Goal: Task Accomplishment & Management: Manage account settings

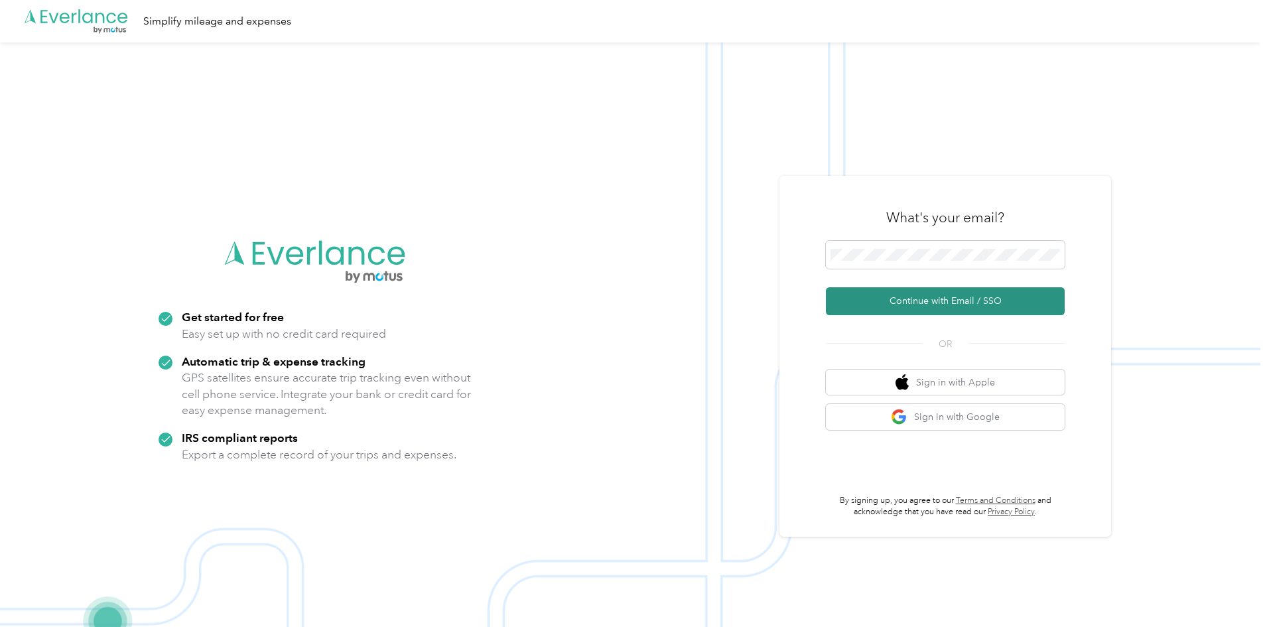
click at [939, 304] on button "Continue with Email / SSO" at bounding box center [945, 301] width 239 height 28
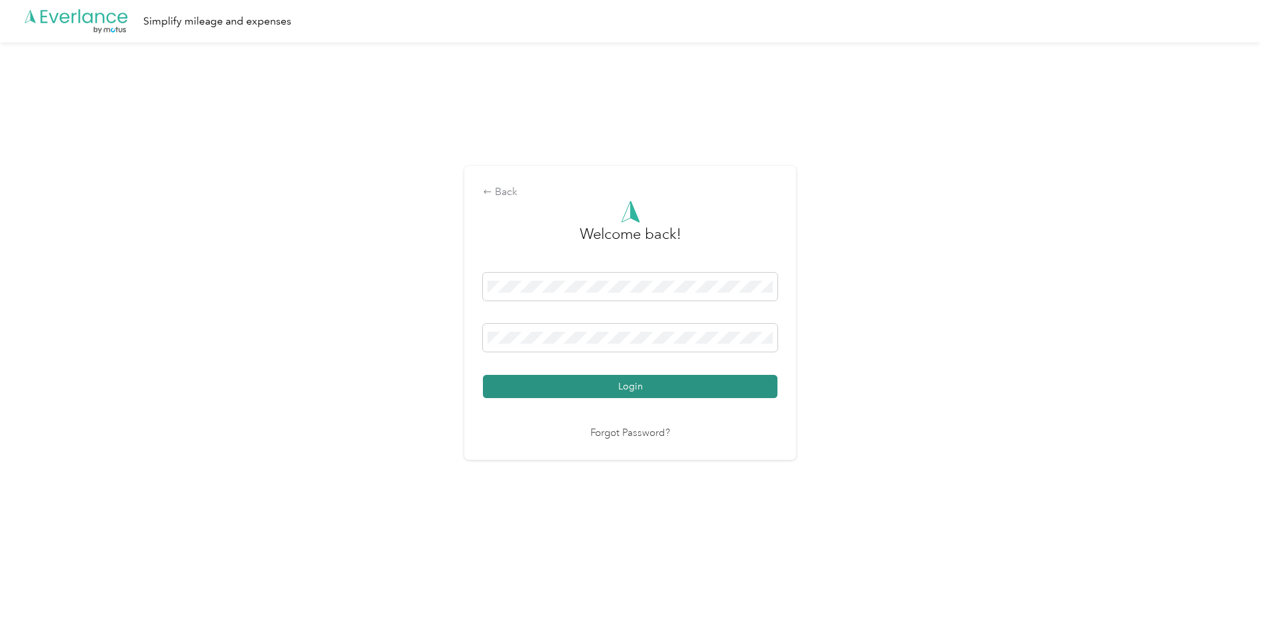
click at [634, 382] on button "Login" at bounding box center [630, 386] width 295 height 23
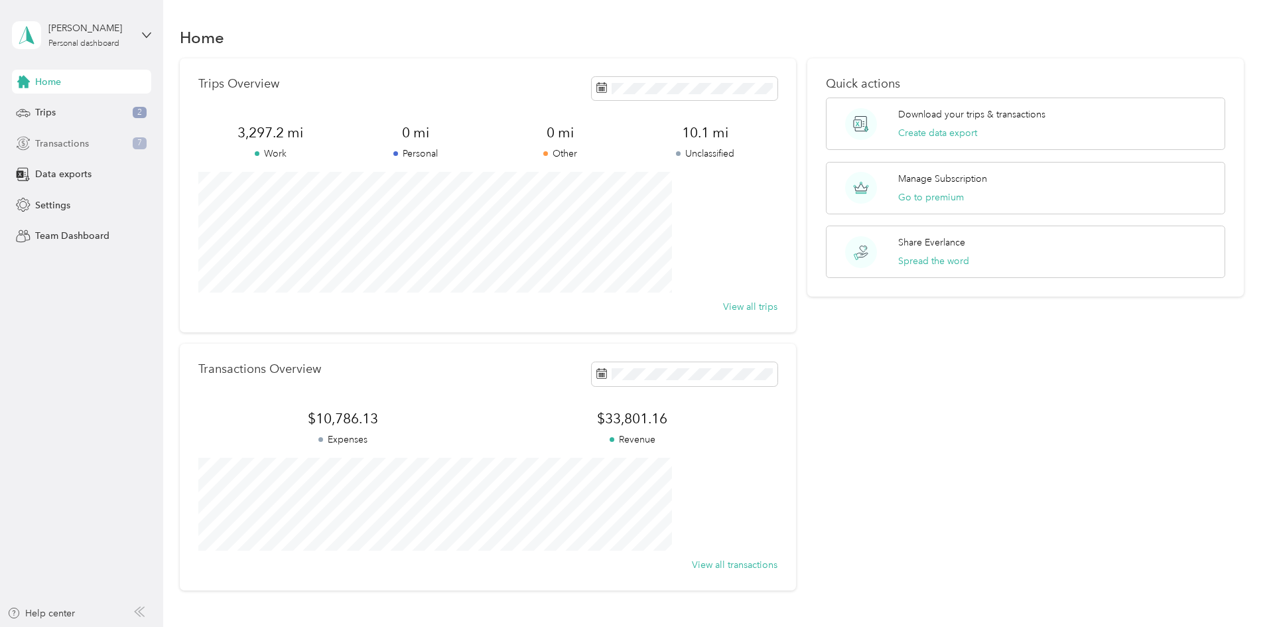
click at [91, 146] on div "Transactions 7" at bounding box center [81, 143] width 139 height 24
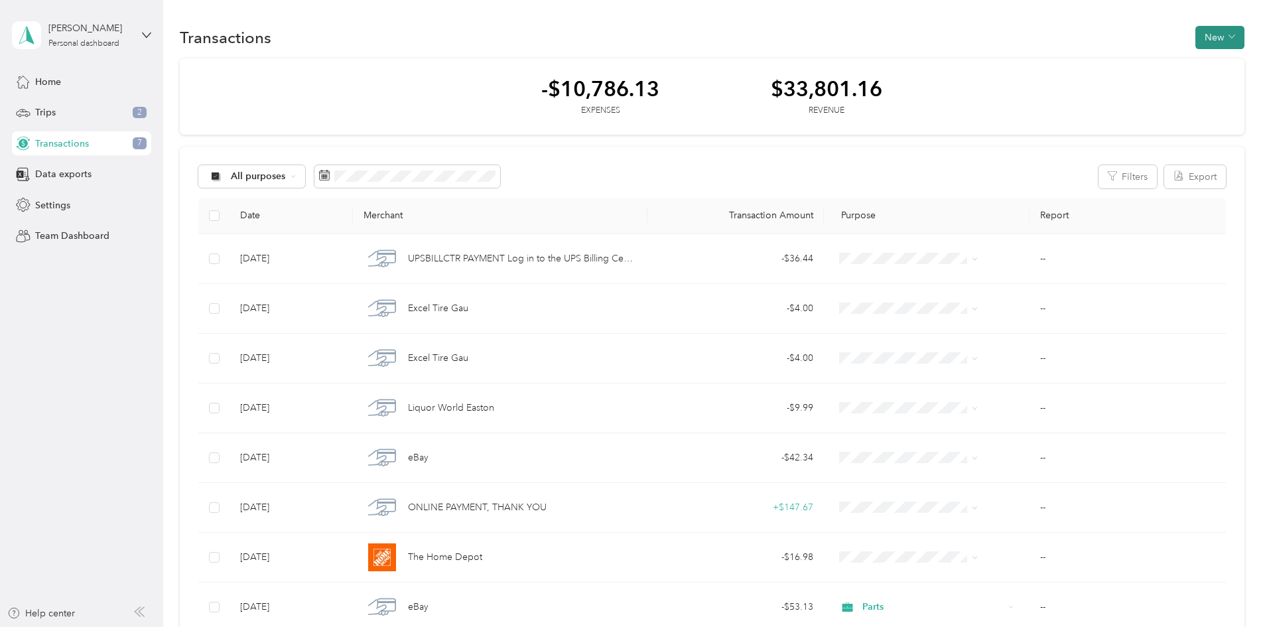
click at [1196, 31] on button "New" at bounding box center [1220, 37] width 49 height 23
click at [1113, 90] on span "Revenue" at bounding box center [1125, 86] width 36 height 14
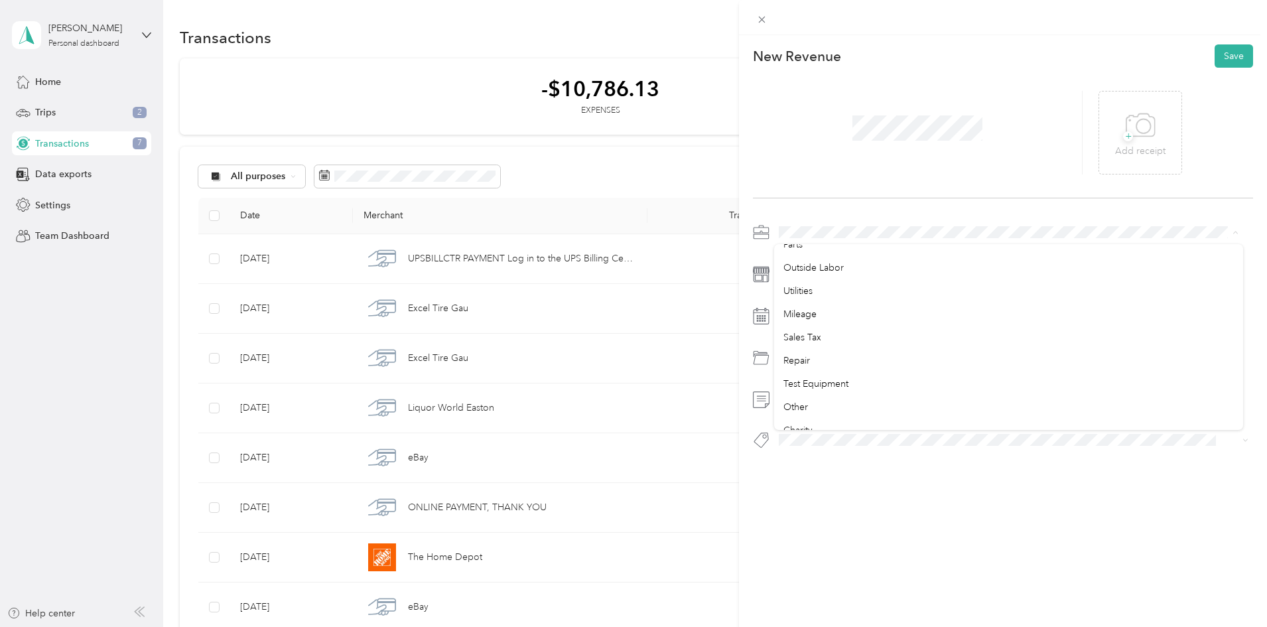
scroll to position [133, 0]
click at [801, 359] on li "Repair" at bounding box center [1008, 355] width 469 height 23
click at [1215, 54] on button "Save" at bounding box center [1234, 55] width 38 height 23
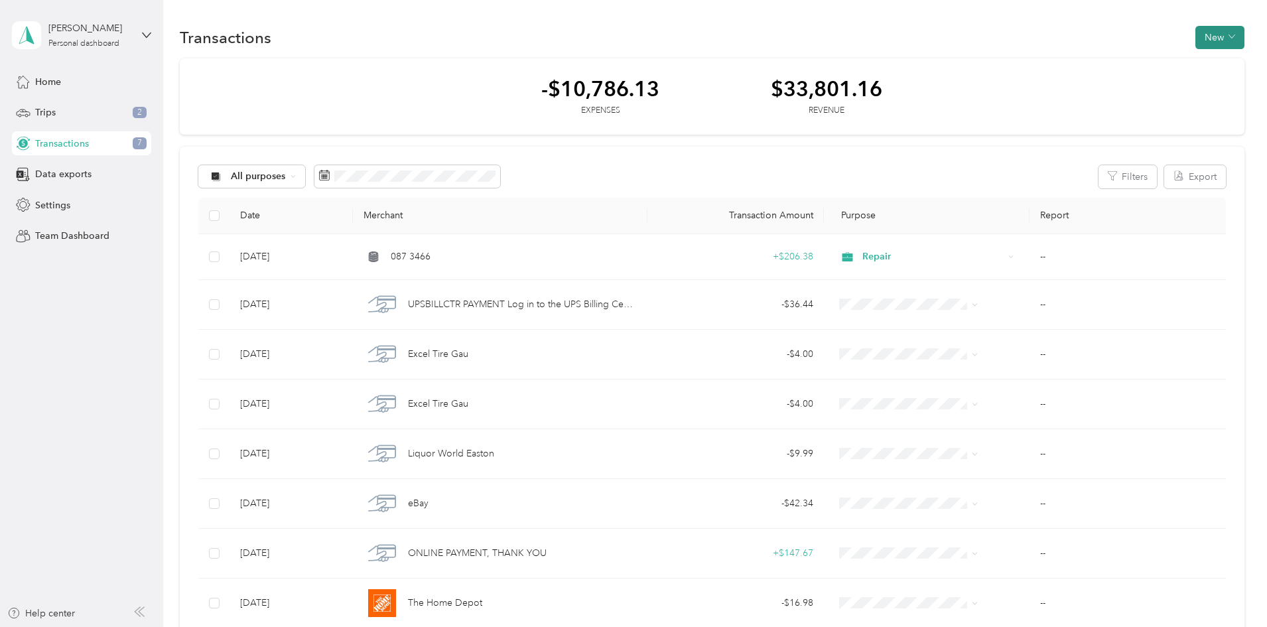
click at [1196, 36] on button "New" at bounding box center [1220, 37] width 49 height 23
click at [1115, 82] on span "Revenue" at bounding box center [1125, 86] width 36 height 14
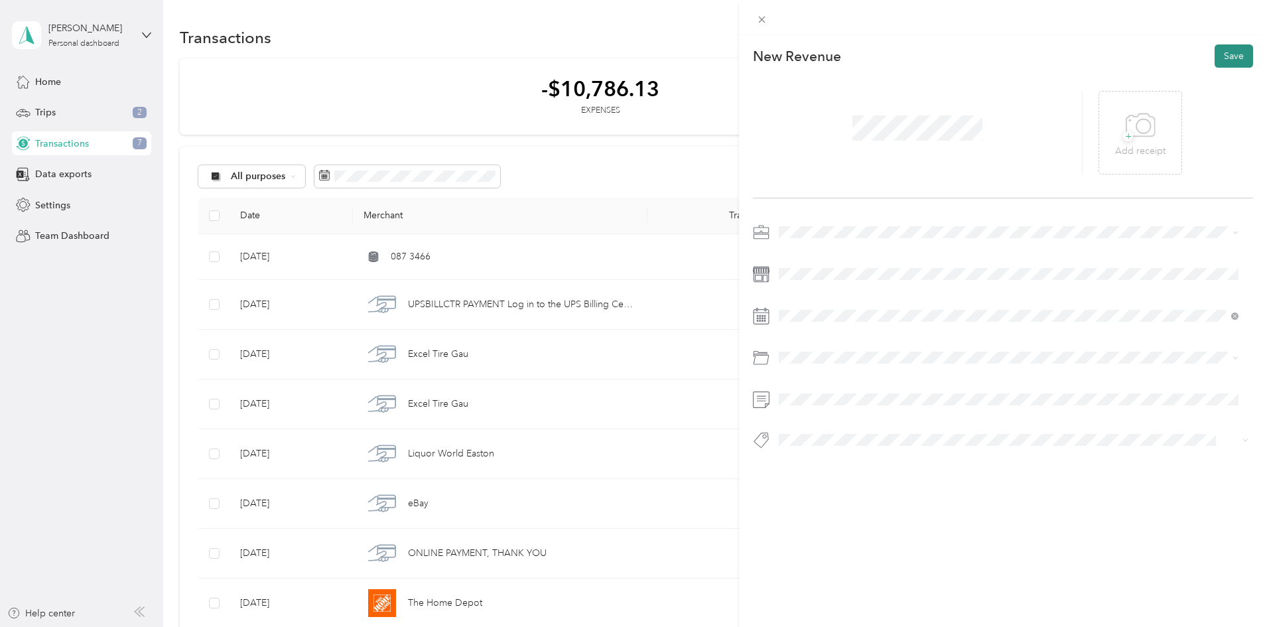
click at [1231, 50] on button "Save" at bounding box center [1234, 55] width 38 height 23
click at [1225, 56] on button "Save" at bounding box center [1234, 55] width 38 height 23
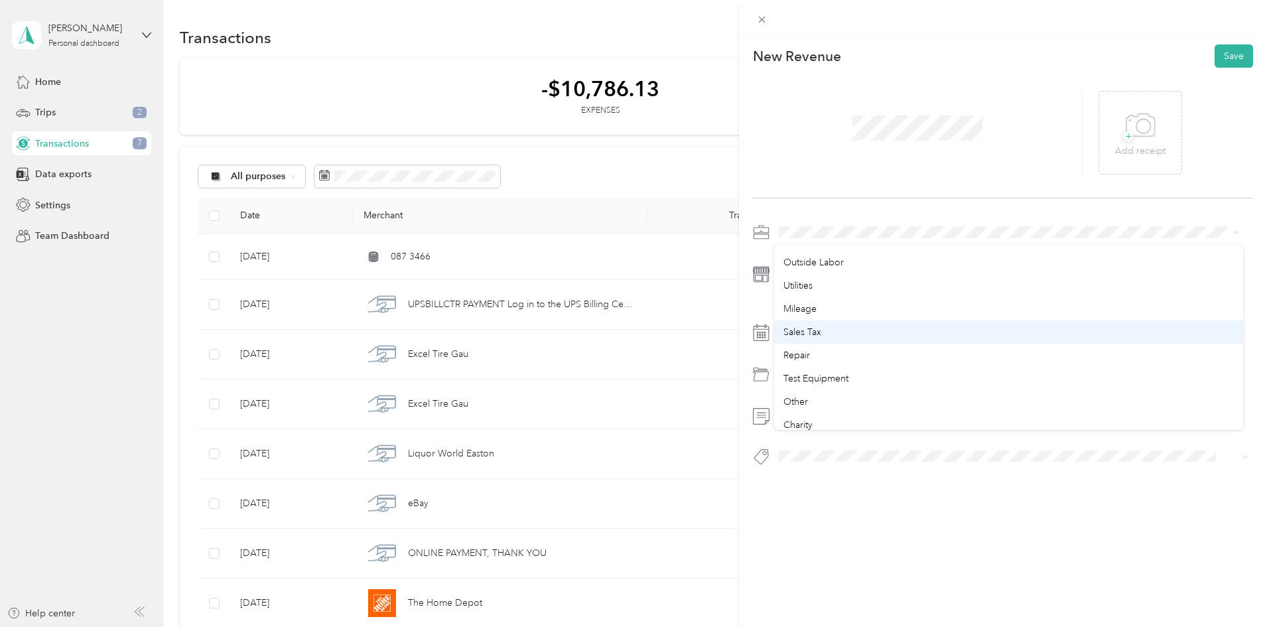
scroll to position [199, 0]
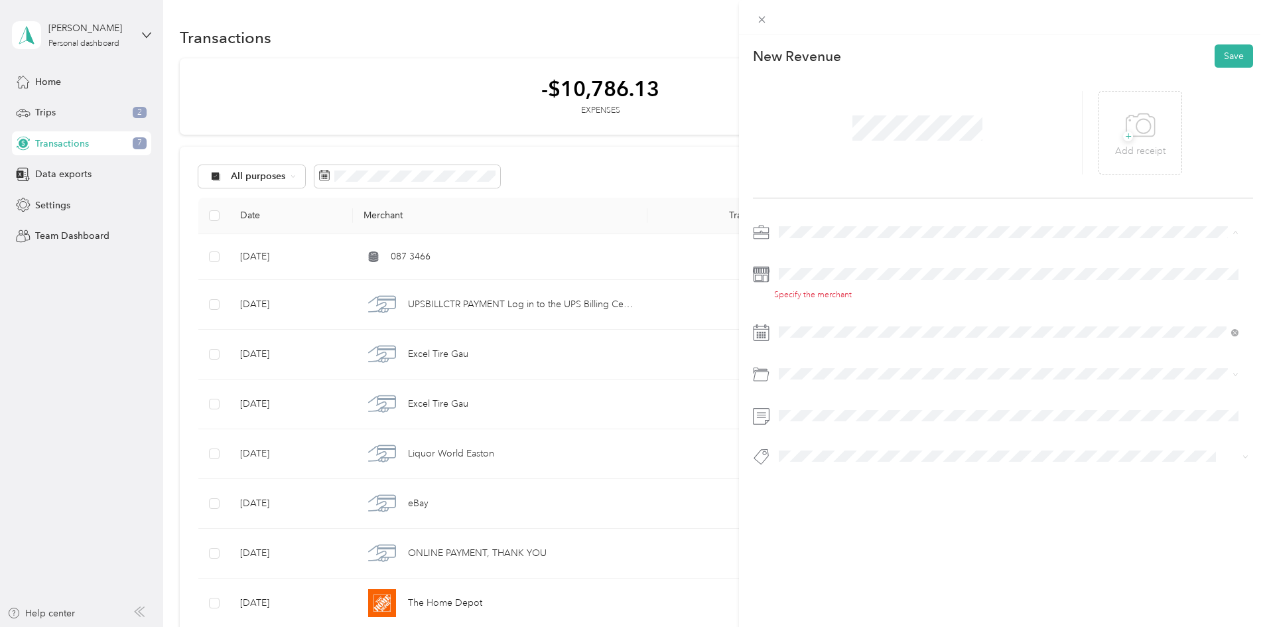
click at [828, 287] on div "Repair" at bounding box center [1009, 289] width 451 height 14
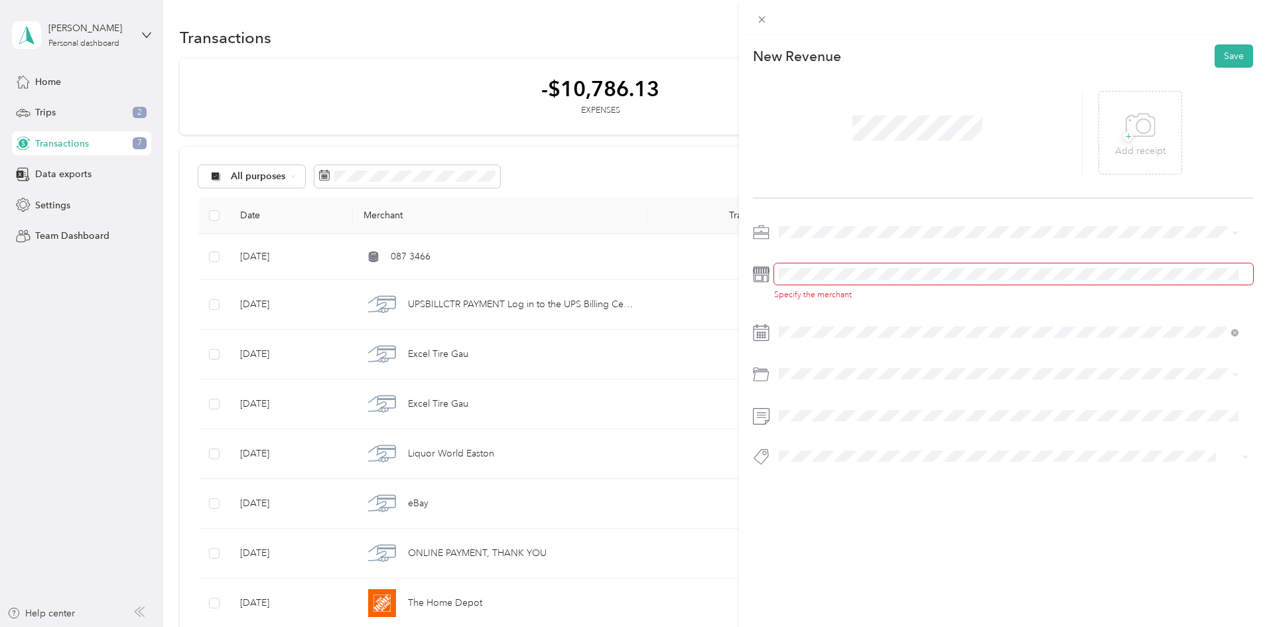
click at [796, 267] on span at bounding box center [1013, 273] width 479 height 21
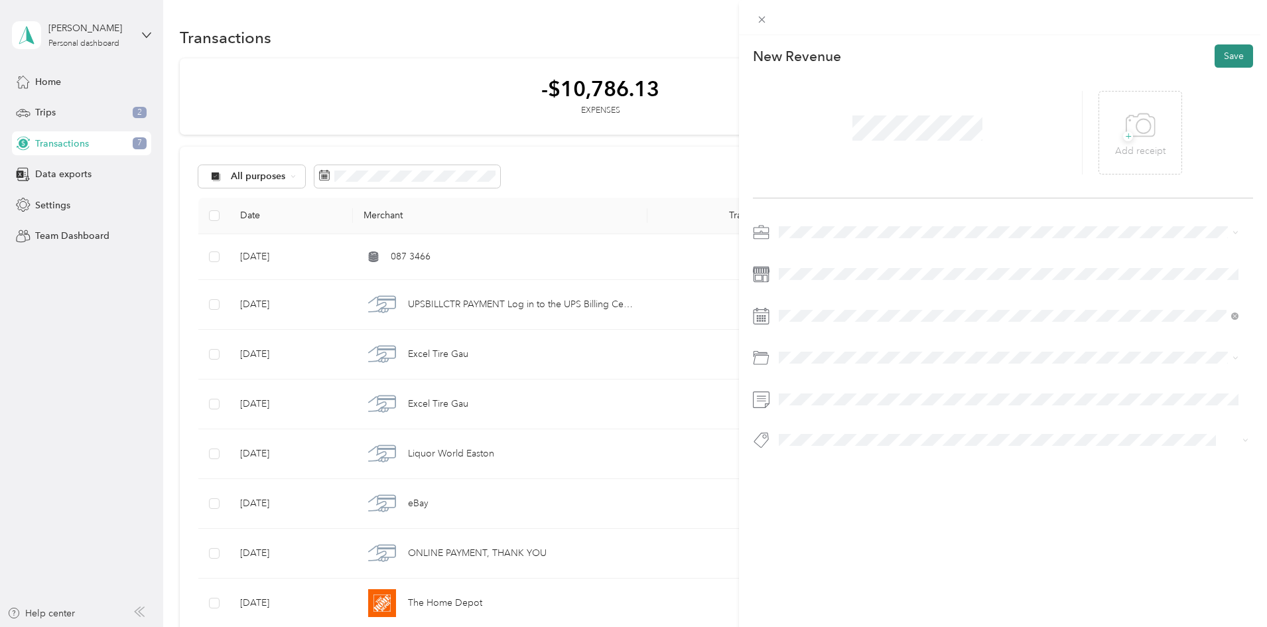
click at [1229, 56] on button "Save" at bounding box center [1234, 55] width 38 height 23
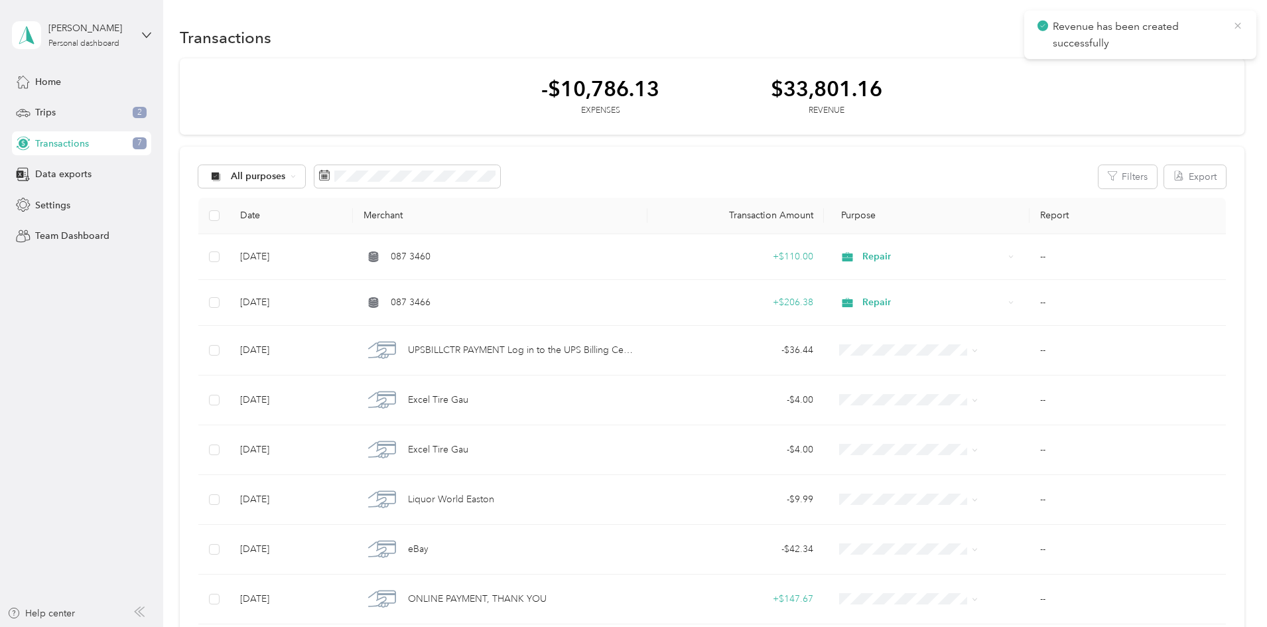
click at [1240, 26] on icon at bounding box center [1238, 26] width 11 height 12
click at [1196, 33] on button "New" at bounding box center [1220, 37] width 49 height 23
click at [1119, 86] on span "Revenue" at bounding box center [1125, 86] width 36 height 14
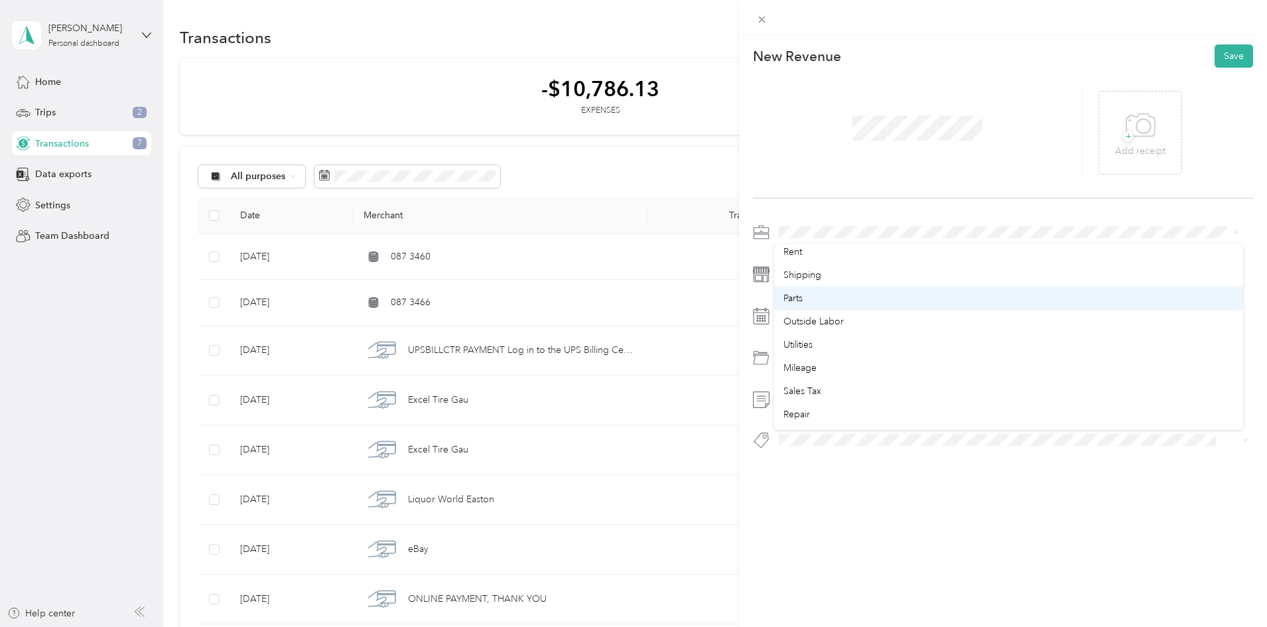
scroll to position [133, 0]
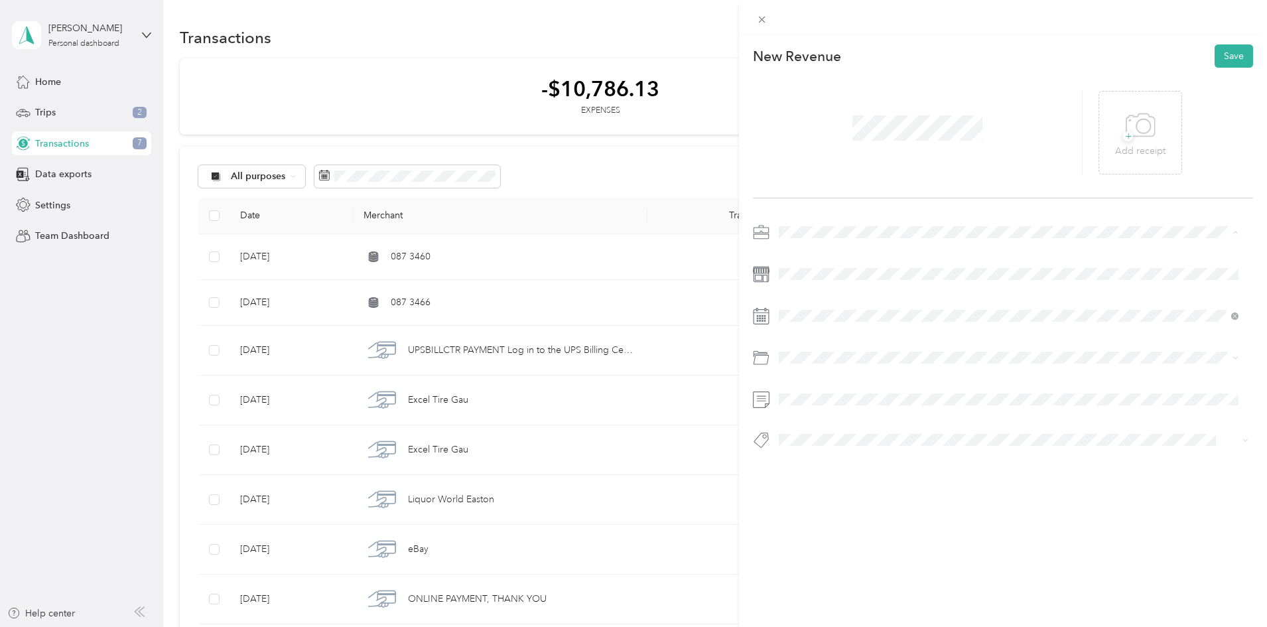
click at [832, 358] on div "Repair" at bounding box center [1009, 355] width 451 height 14
drag, startPoint x: 1230, startPoint y: 46, endPoint x: 1237, endPoint y: 56, distance: 12.0
click at [1234, 46] on button "Save" at bounding box center [1234, 55] width 38 height 23
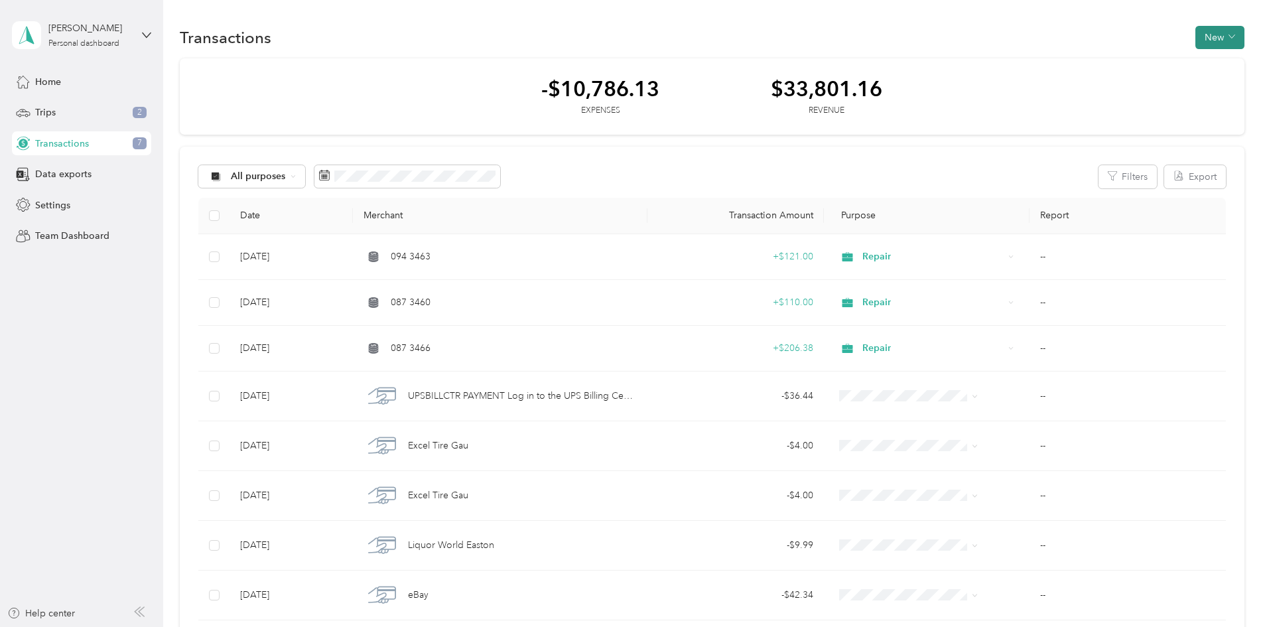
click at [1196, 32] on button "New" at bounding box center [1220, 37] width 49 height 23
click at [1123, 80] on span "Revenue" at bounding box center [1125, 86] width 36 height 14
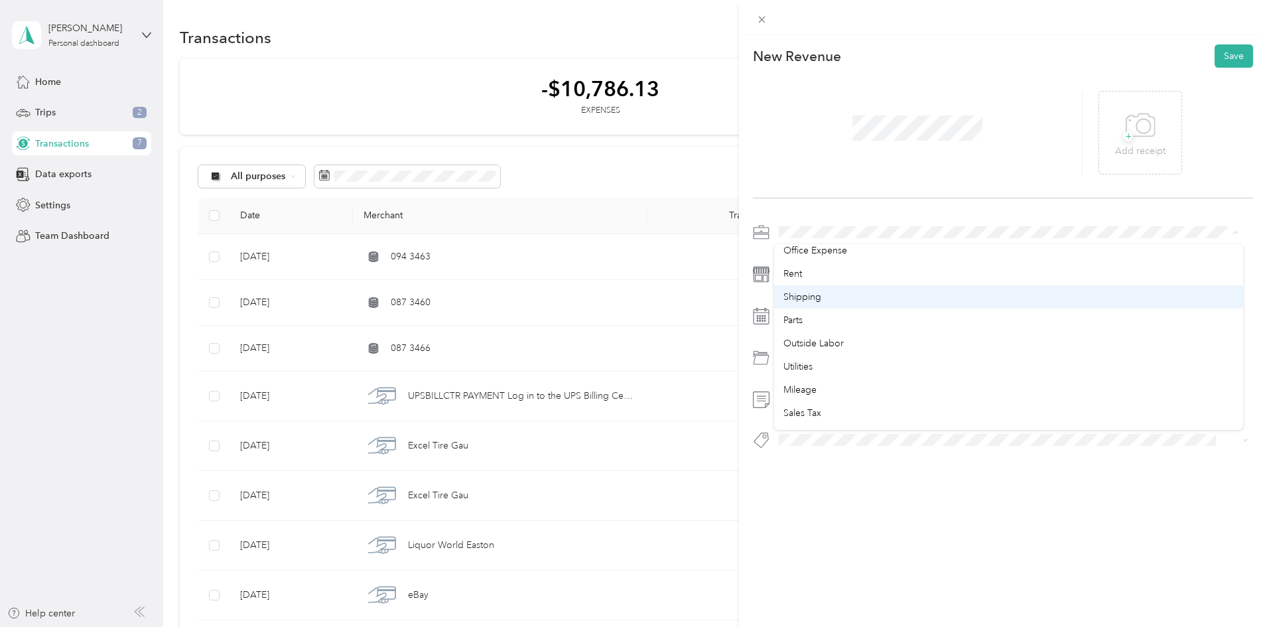
scroll to position [133, 0]
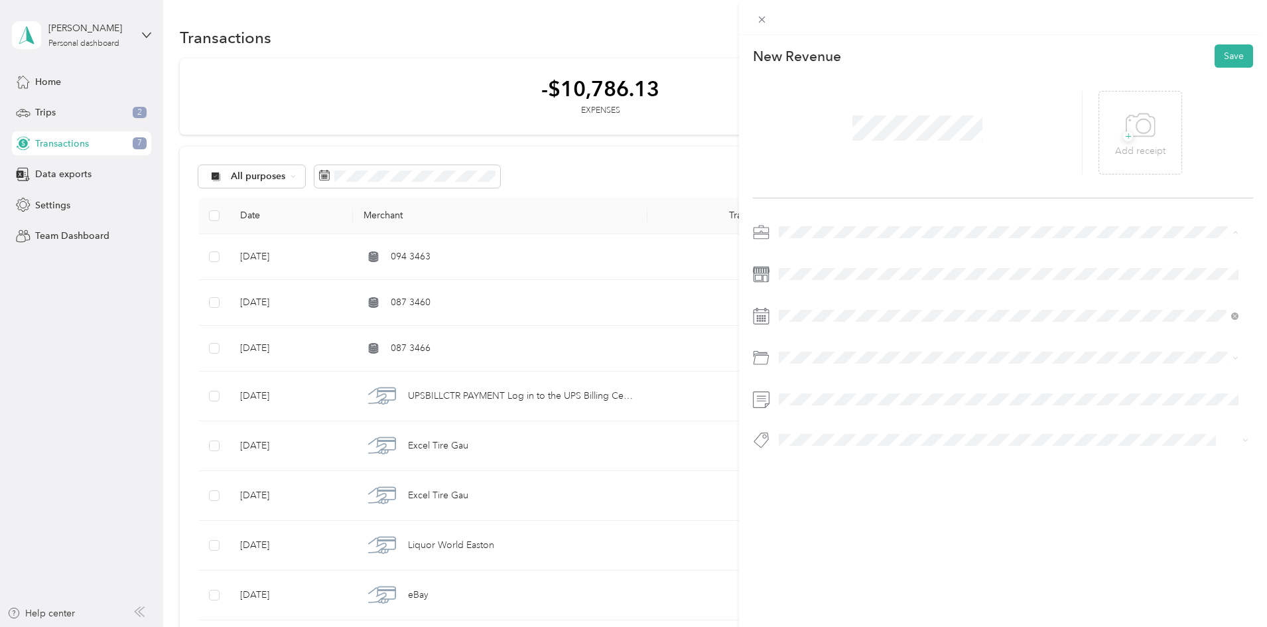
click at [822, 351] on div "Repair" at bounding box center [1009, 355] width 451 height 14
click at [1228, 52] on button "Save" at bounding box center [1234, 55] width 38 height 23
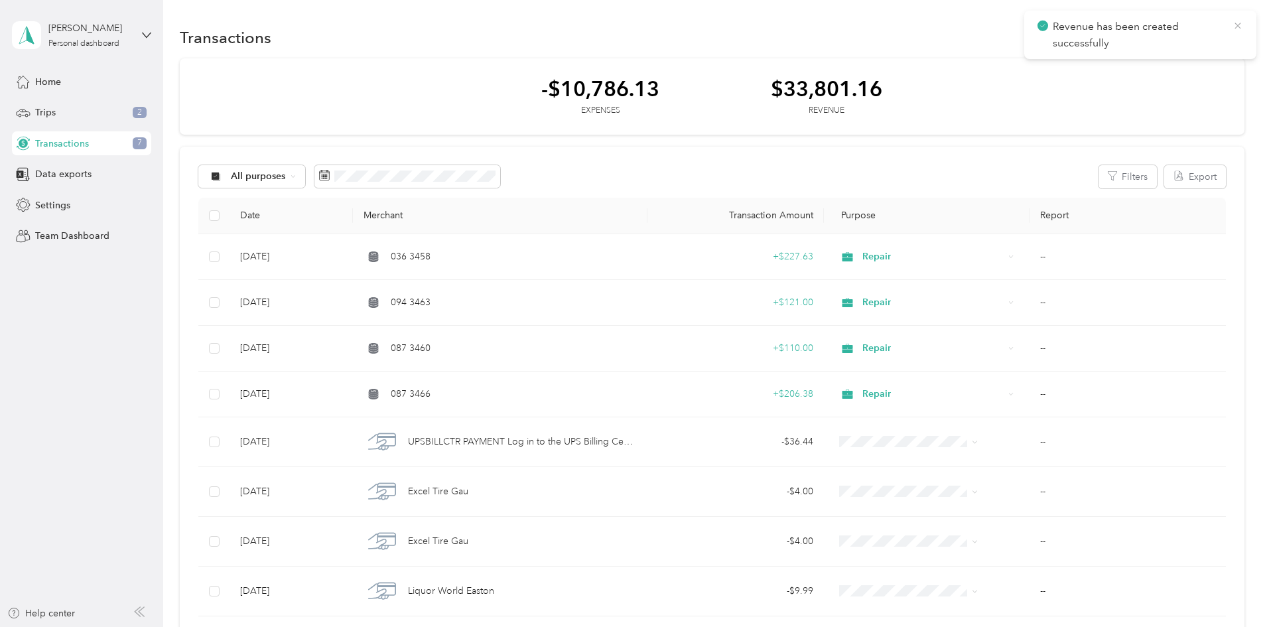
click at [1235, 21] on icon at bounding box center [1238, 26] width 11 height 12
click at [1196, 36] on button "New" at bounding box center [1220, 37] width 49 height 23
click at [1141, 85] on span "Revenue" at bounding box center [1125, 86] width 36 height 14
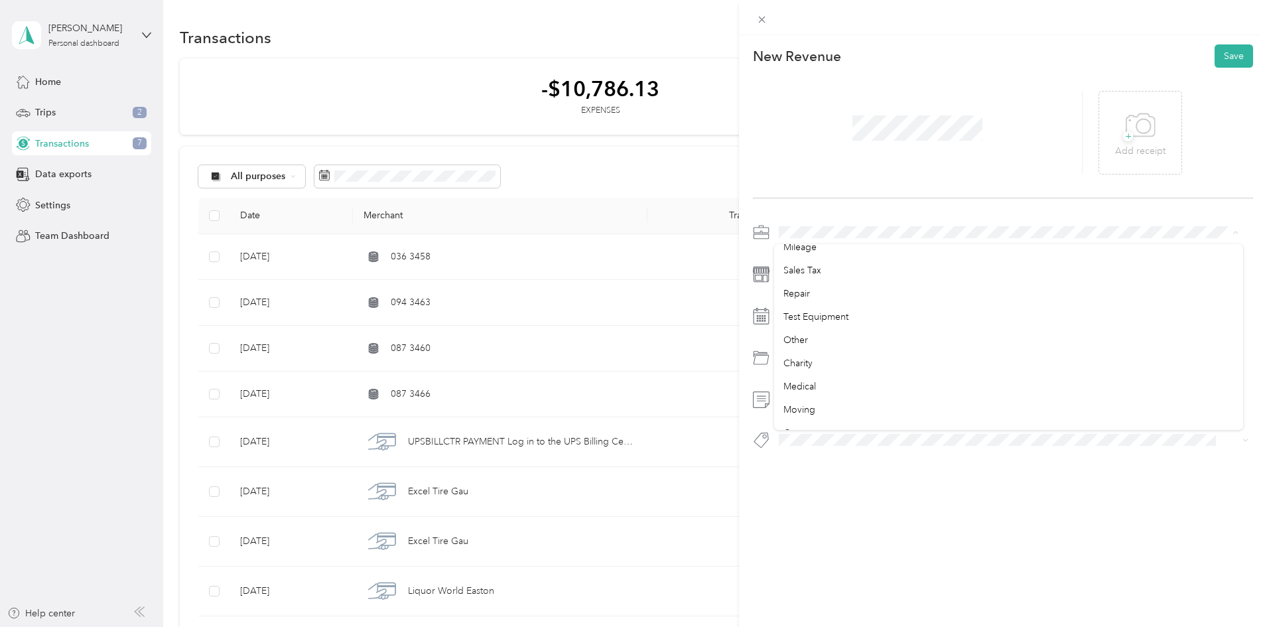
scroll to position [199, 0]
click at [776, 296] on ol "Work Personal Office Expense Rent Shipping Parts Outside Labor Utilities Mileag…" at bounding box center [1008, 335] width 469 height 186
click at [1234, 56] on button "Save" at bounding box center [1234, 55] width 38 height 23
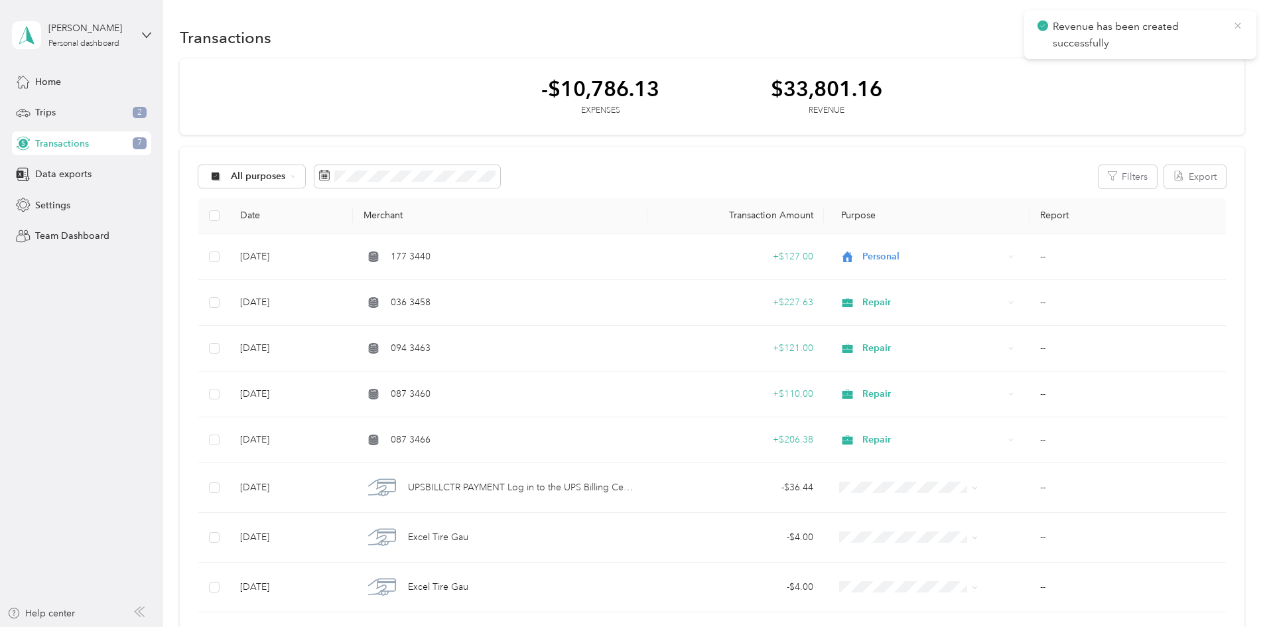
click at [1241, 27] on icon at bounding box center [1238, 26] width 11 height 12
click at [1196, 40] on button "New" at bounding box center [1220, 37] width 49 height 23
click at [1107, 86] on span "Revenue" at bounding box center [1125, 86] width 36 height 14
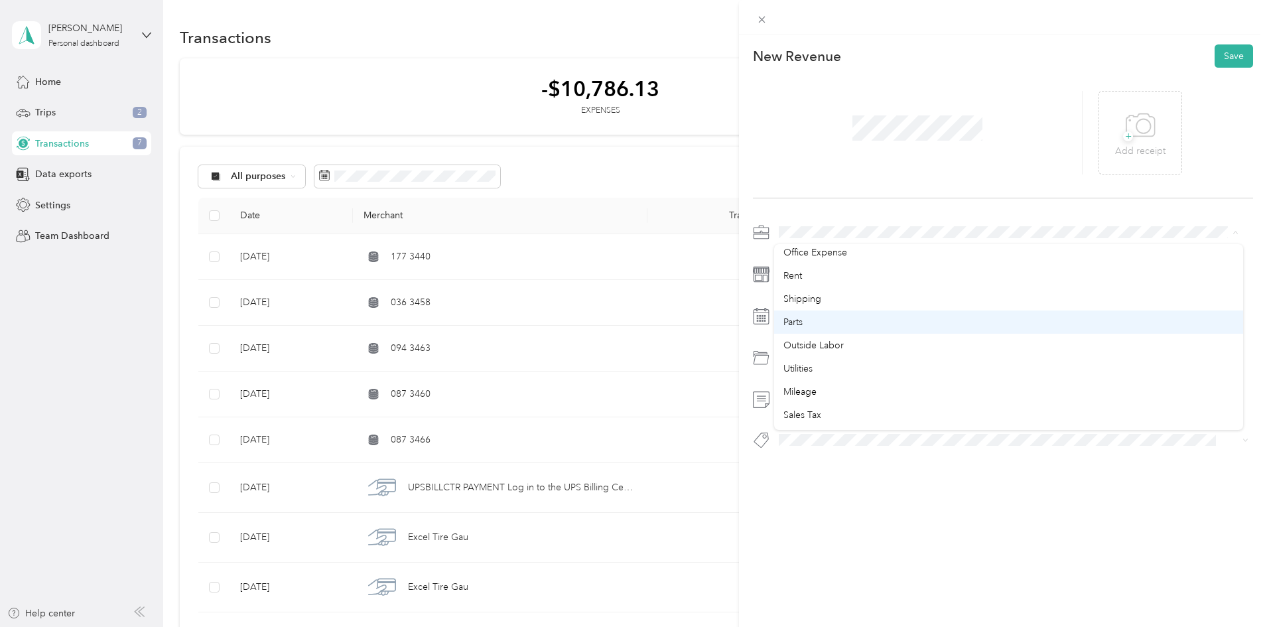
scroll to position [199, 0]
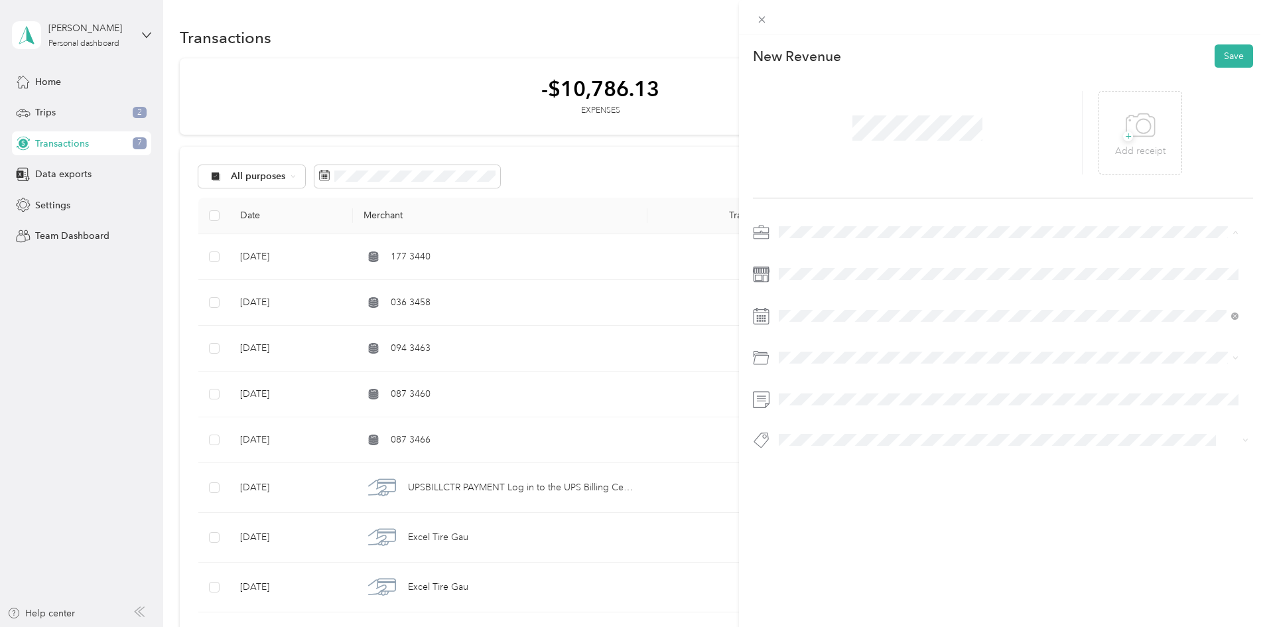
click at [781, 289] on li "Repair" at bounding box center [1008, 288] width 469 height 23
click at [796, 261] on div at bounding box center [1003, 340] width 500 height 237
click at [1227, 52] on button "Save" at bounding box center [1234, 55] width 38 height 23
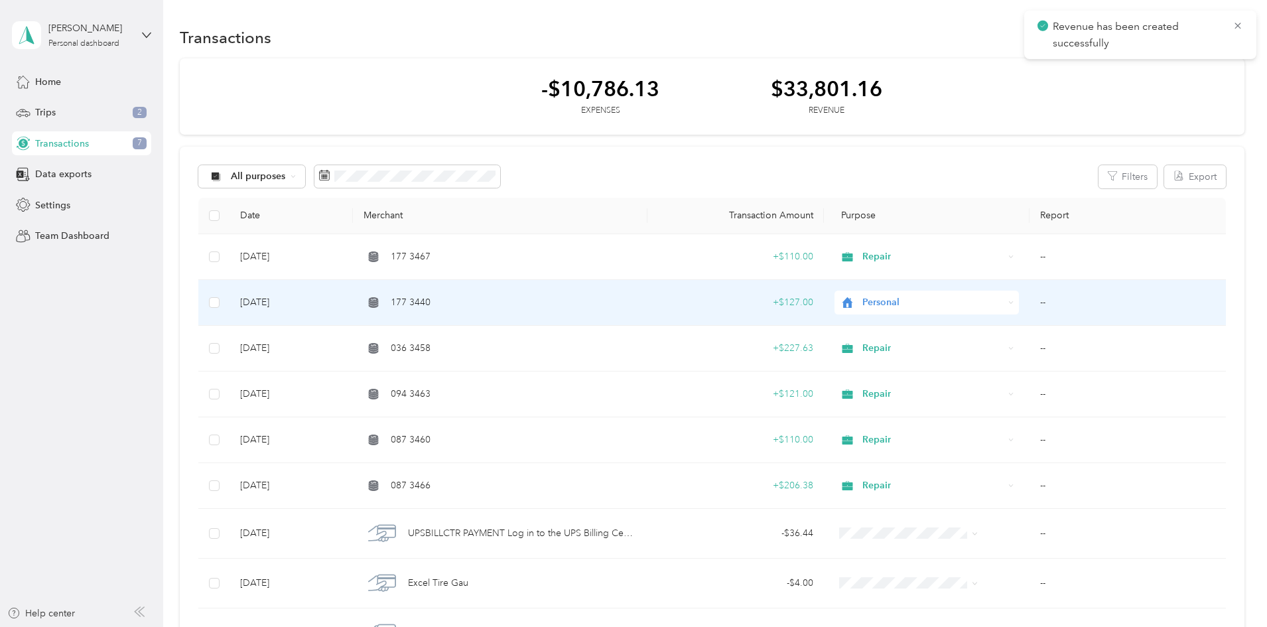
click at [839, 302] on span "Personal" at bounding box center [921, 302] width 165 height 15
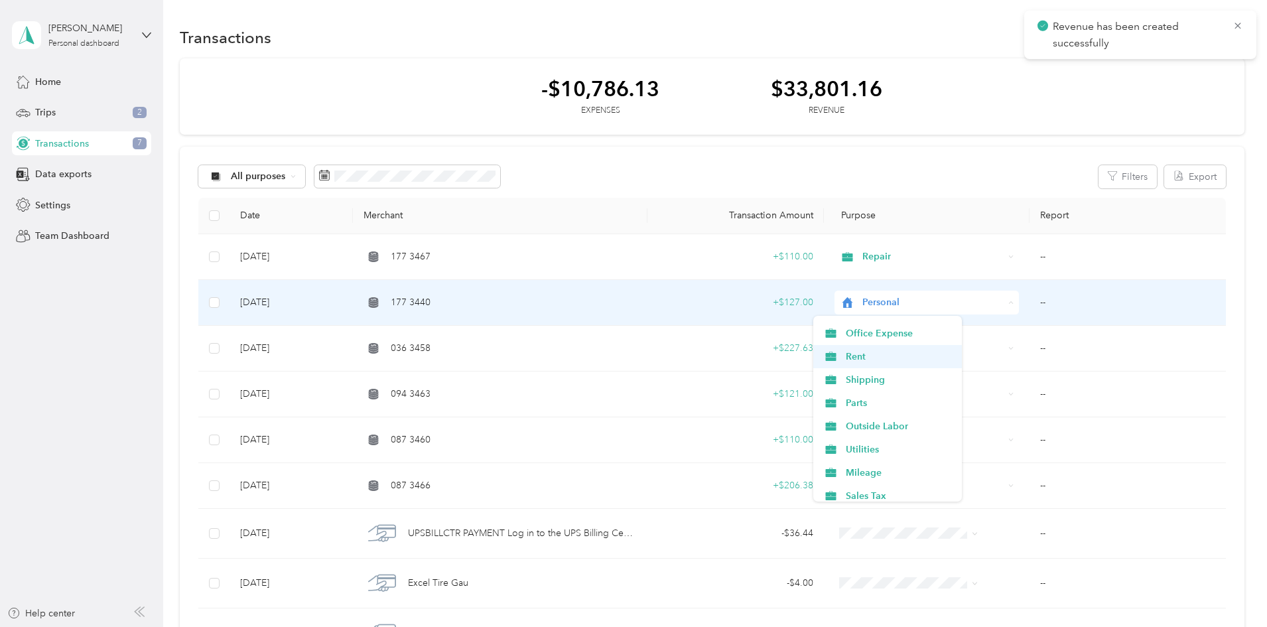
scroll to position [133, 0]
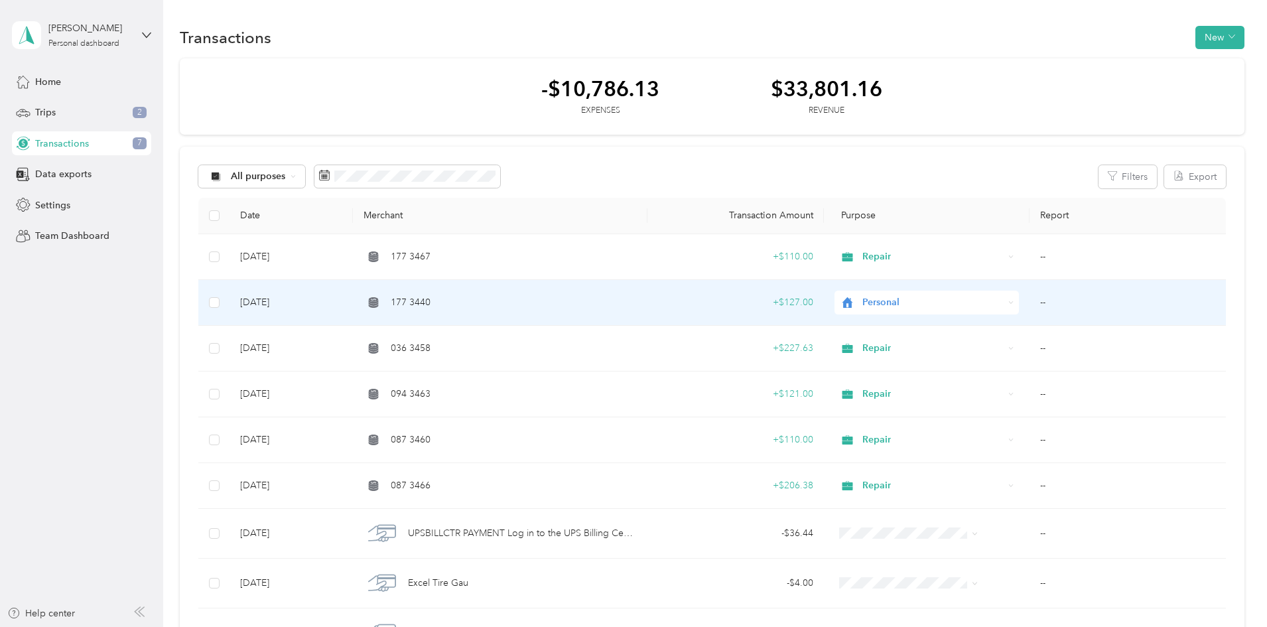
click at [846, 426] on span "Repair" at bounding box center [899, 426] width 106 height 14
